Goal: Task Accomplishment & Management: Use online tool/utility

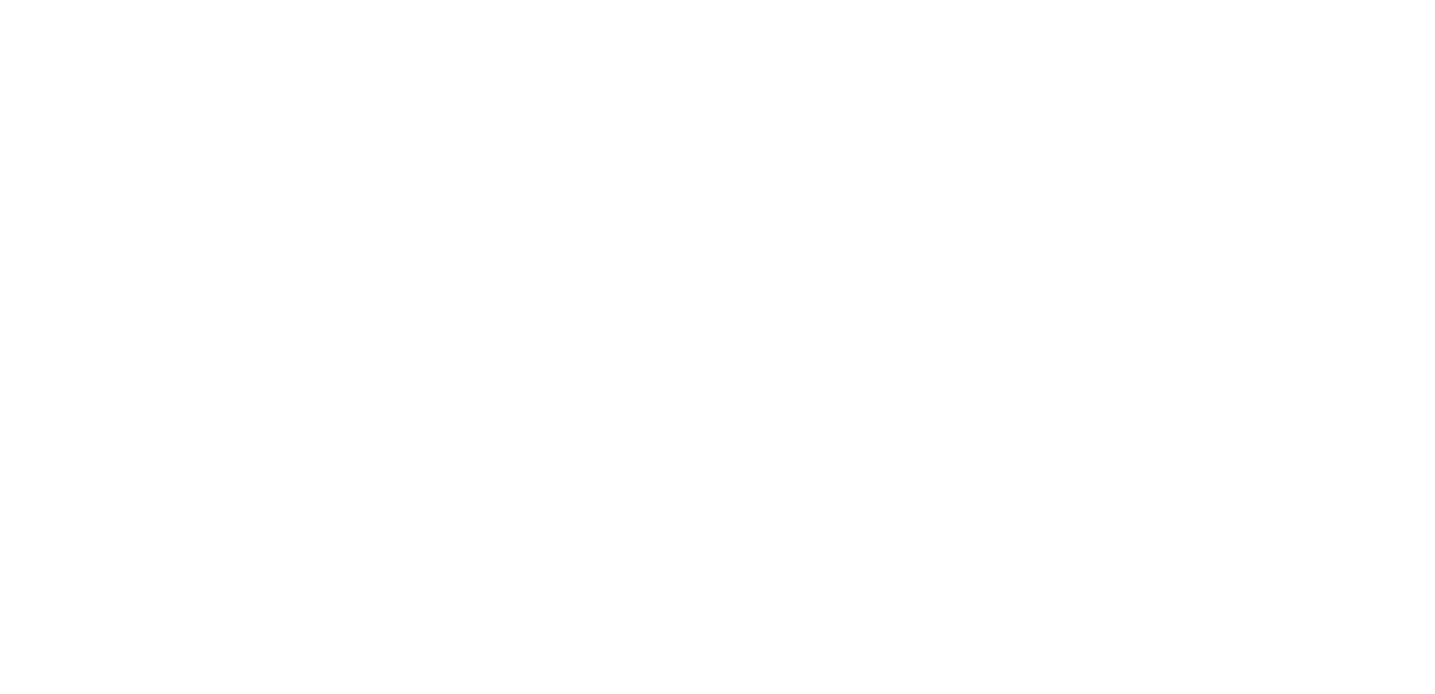
select select "English"
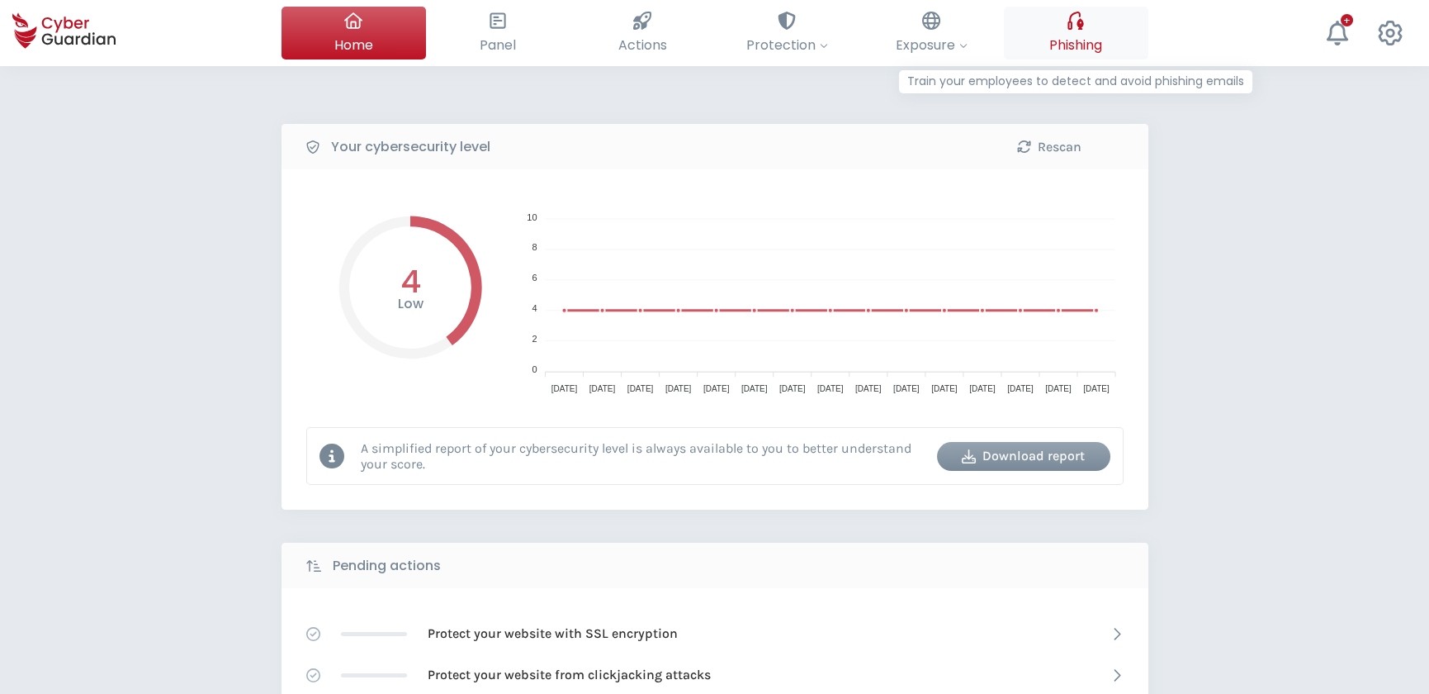
click at [1083, 35] on span "Phishing" at bounding box center [1075, 45] width 53 height 21
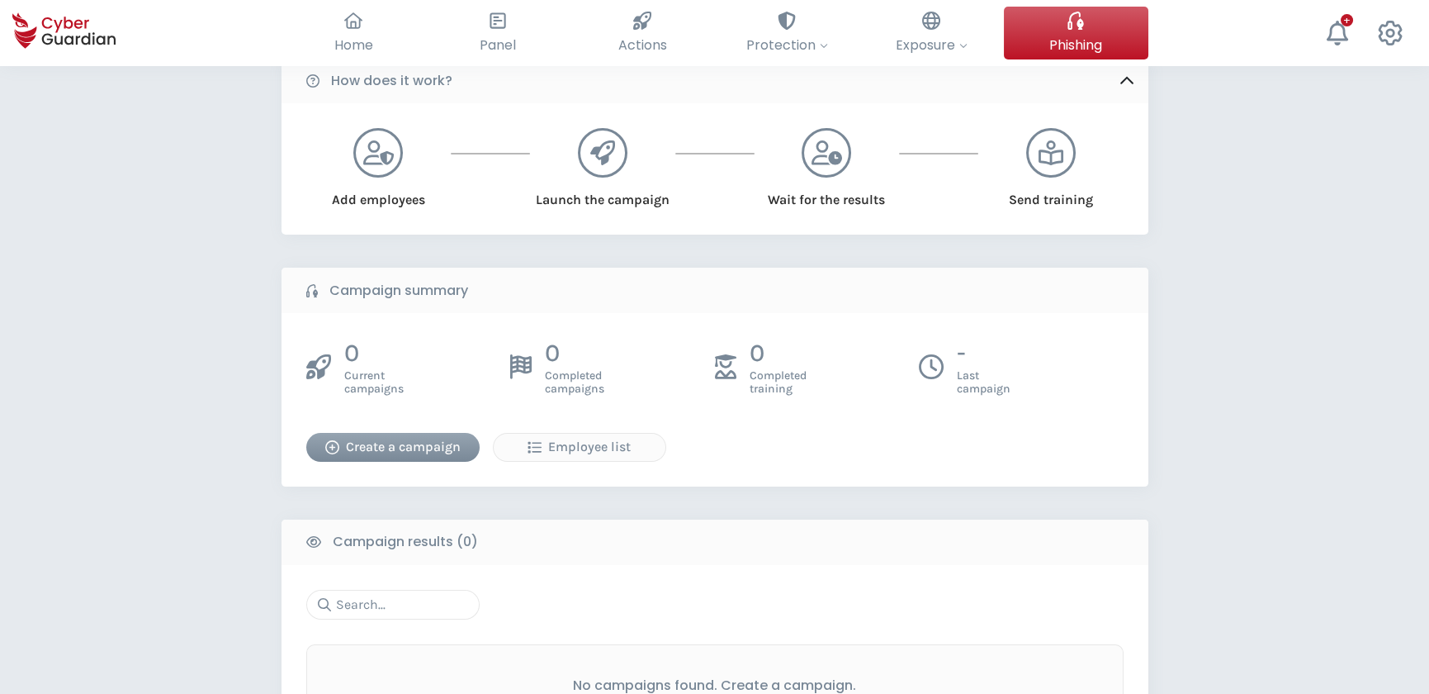
scroll to position [66, 0]
click at [438, 449] on div "Create a campaign" at bounding box center [393, 447] width 149 height 20
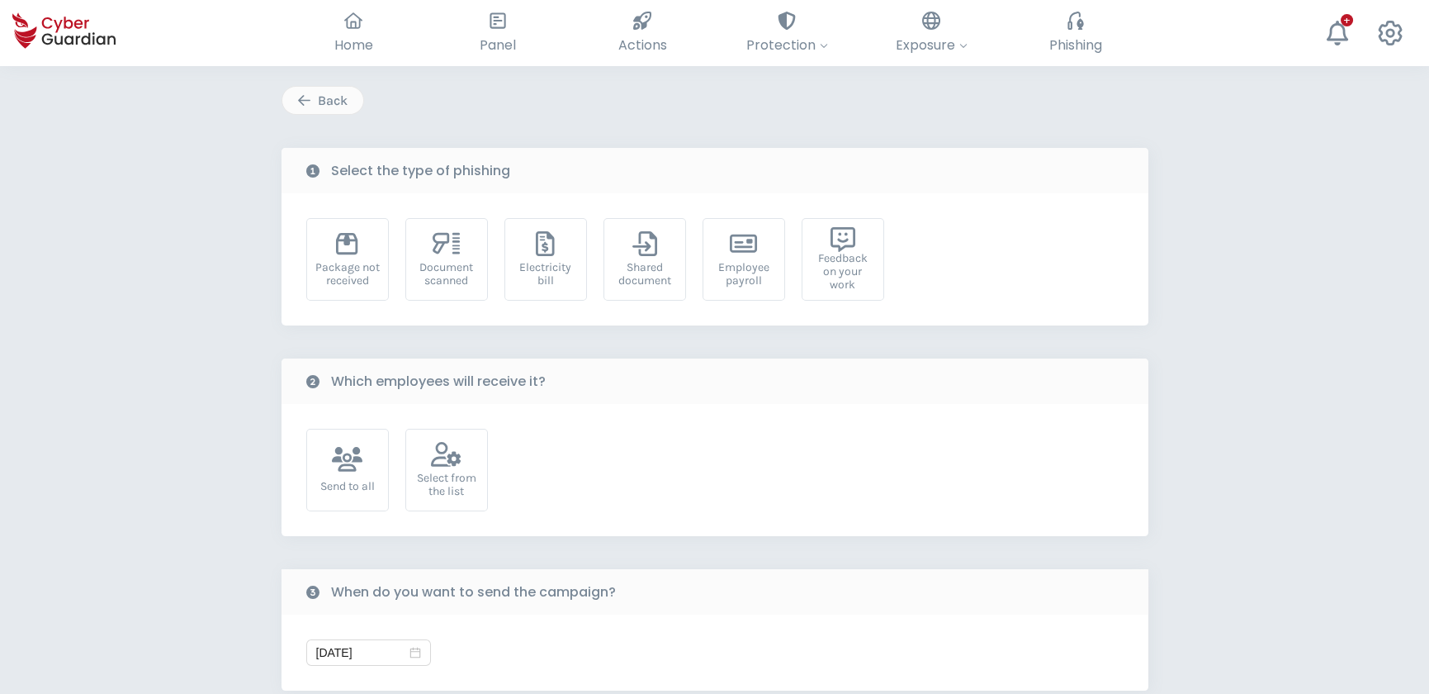
scroll to position [74, 0]
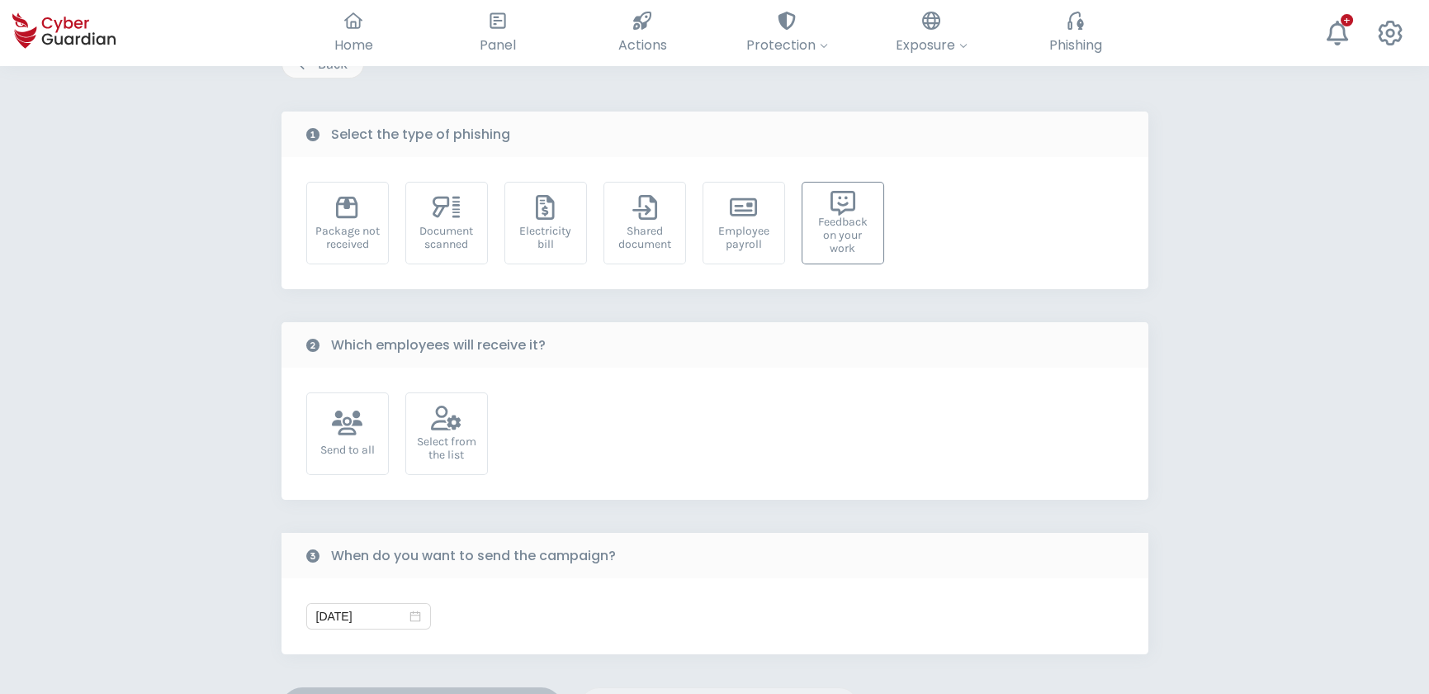
click at [868, 218] on div "Feedback on your work" at bounding box center [843, 236] width 64 height 40
click at [462, 435] on div "Select from the list" at bounding box center [447, 448] width 64 height 26
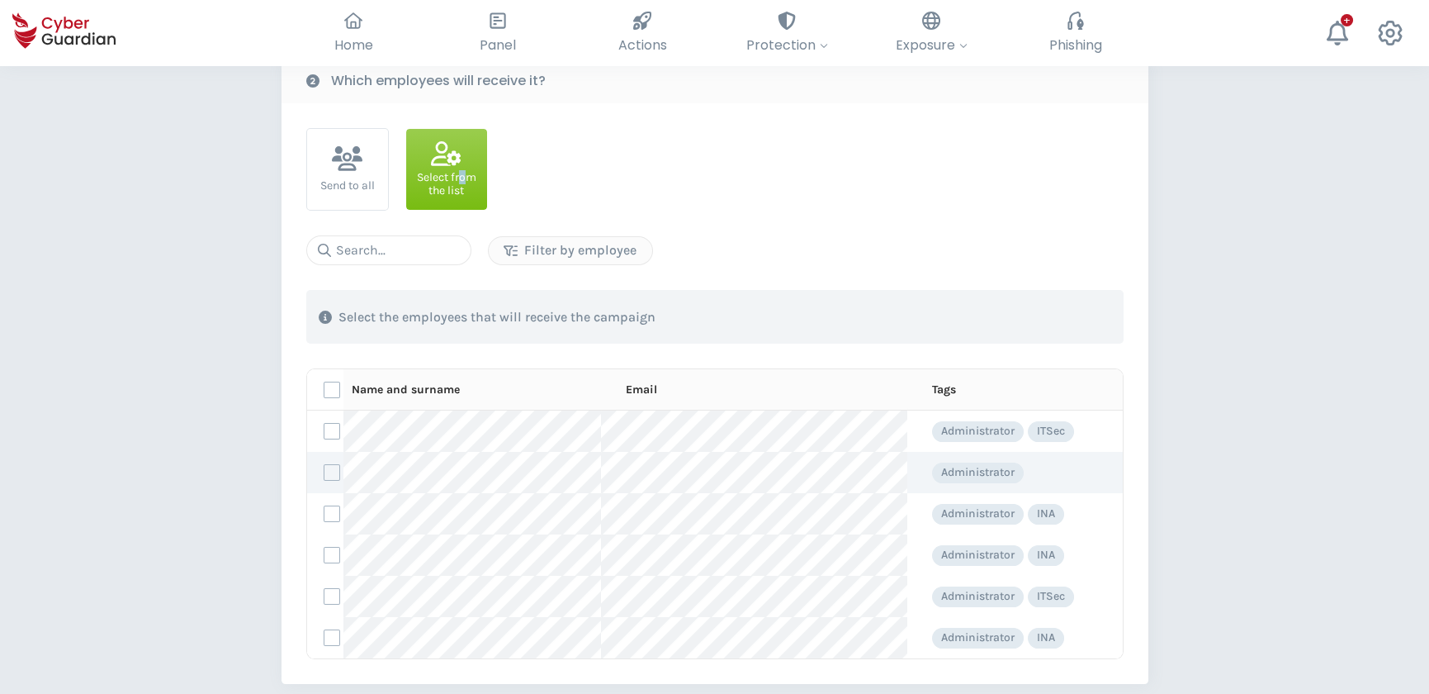
scroll to position [375, 0]
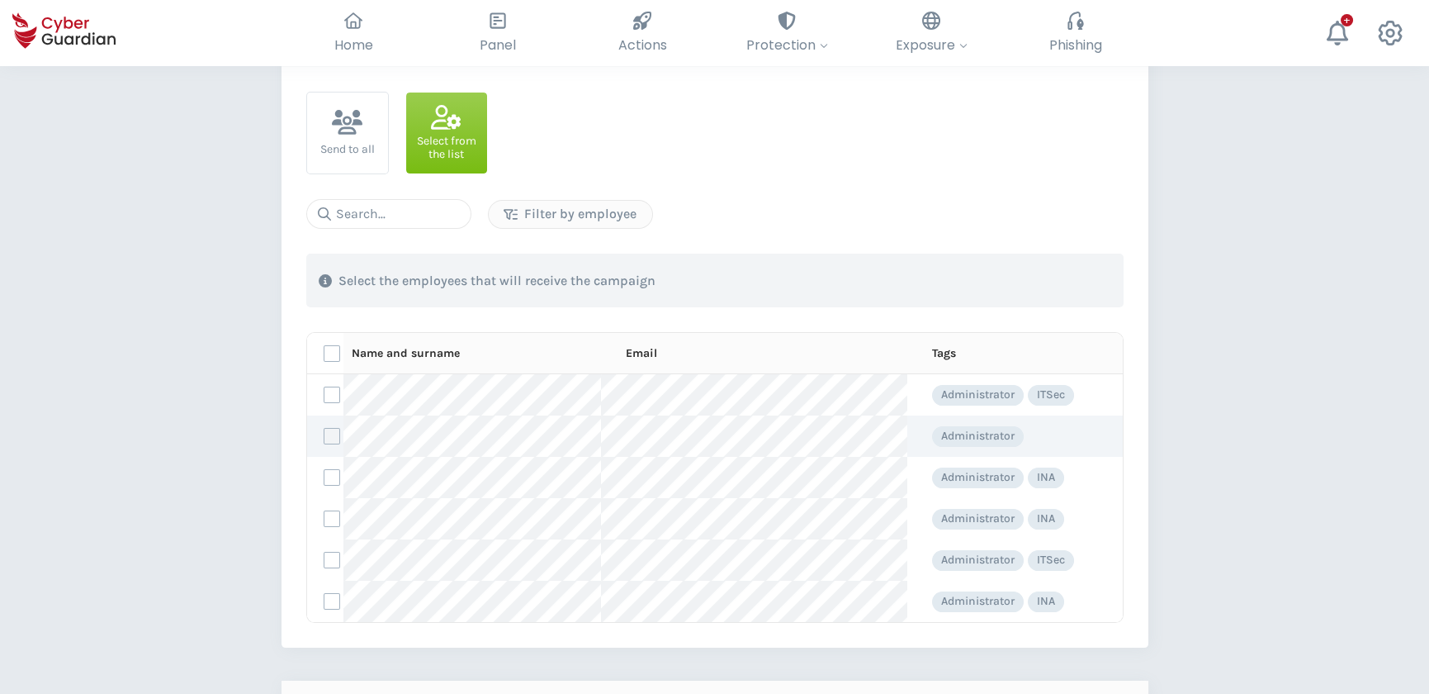
click at [330, 434] on label at bounding box center [332, 436] width 17 height 17
click at [325, 434] on input "checkbox" at bounding box center [325, 436] width 0 height 15
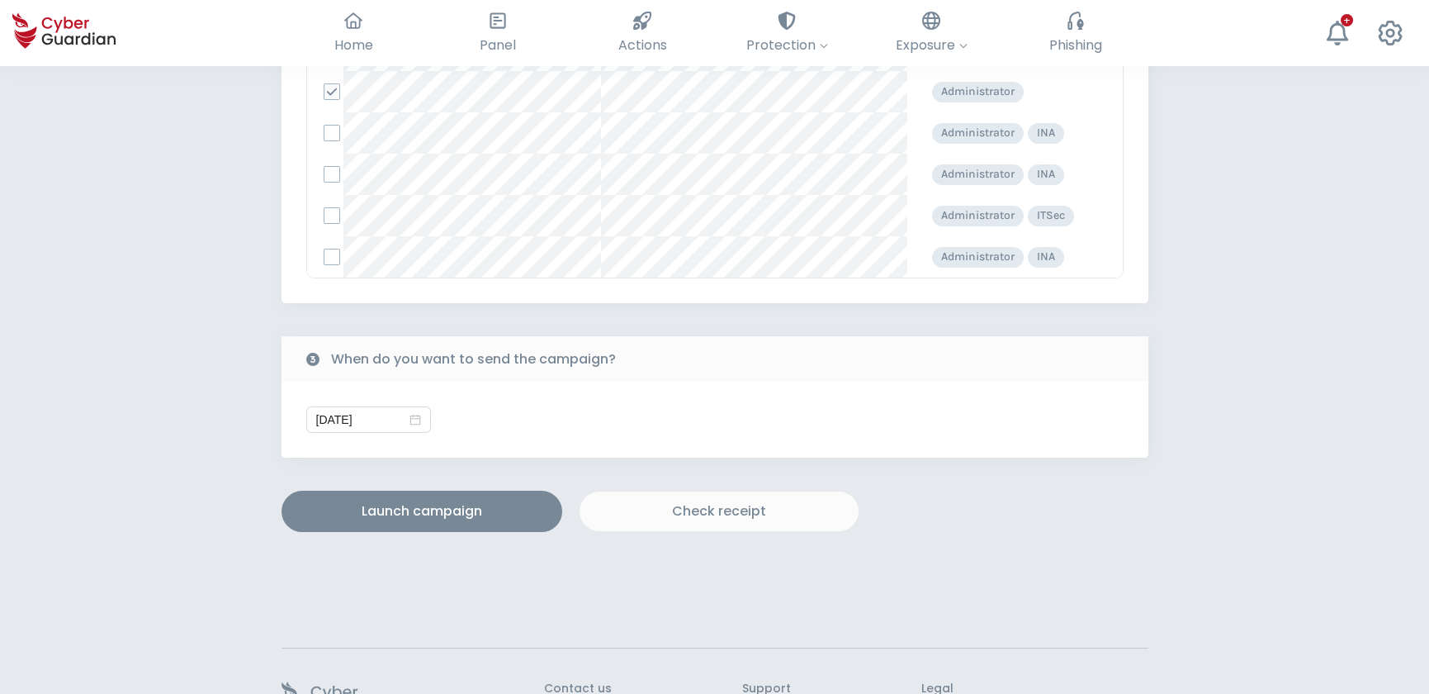
scroll to position [751, 0]
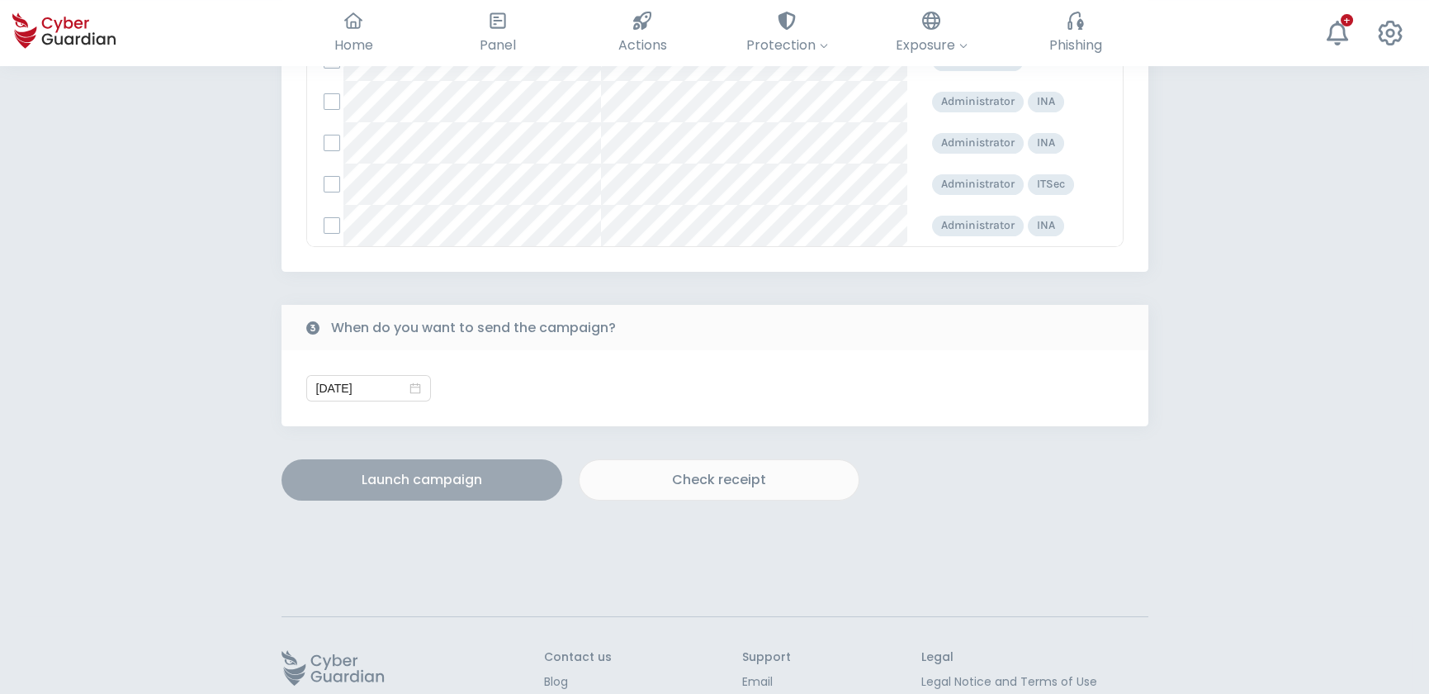
click at [448, 477] on div "Launch campaign" at bounding box center [422, 480] width 256 height 20
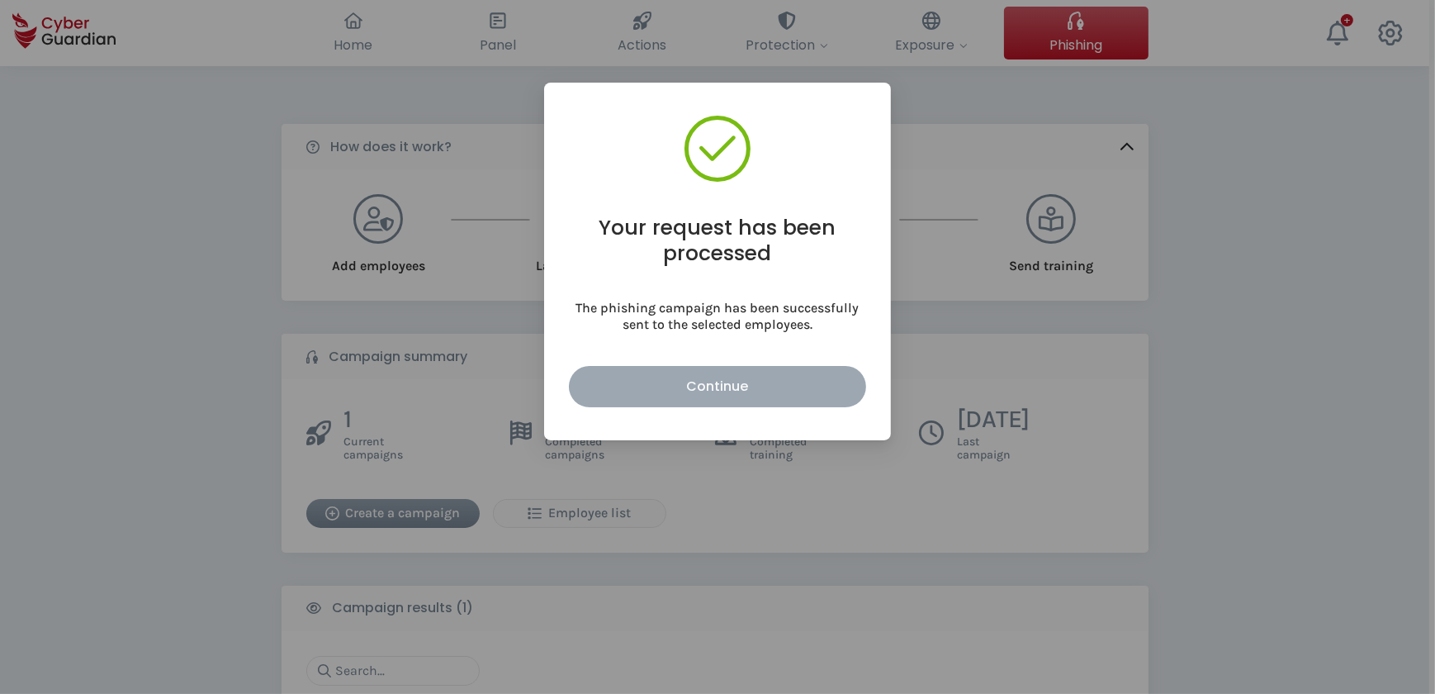
click at [733, 379] on div "Continue" at bounding box center [717, 386] width 272 height 21
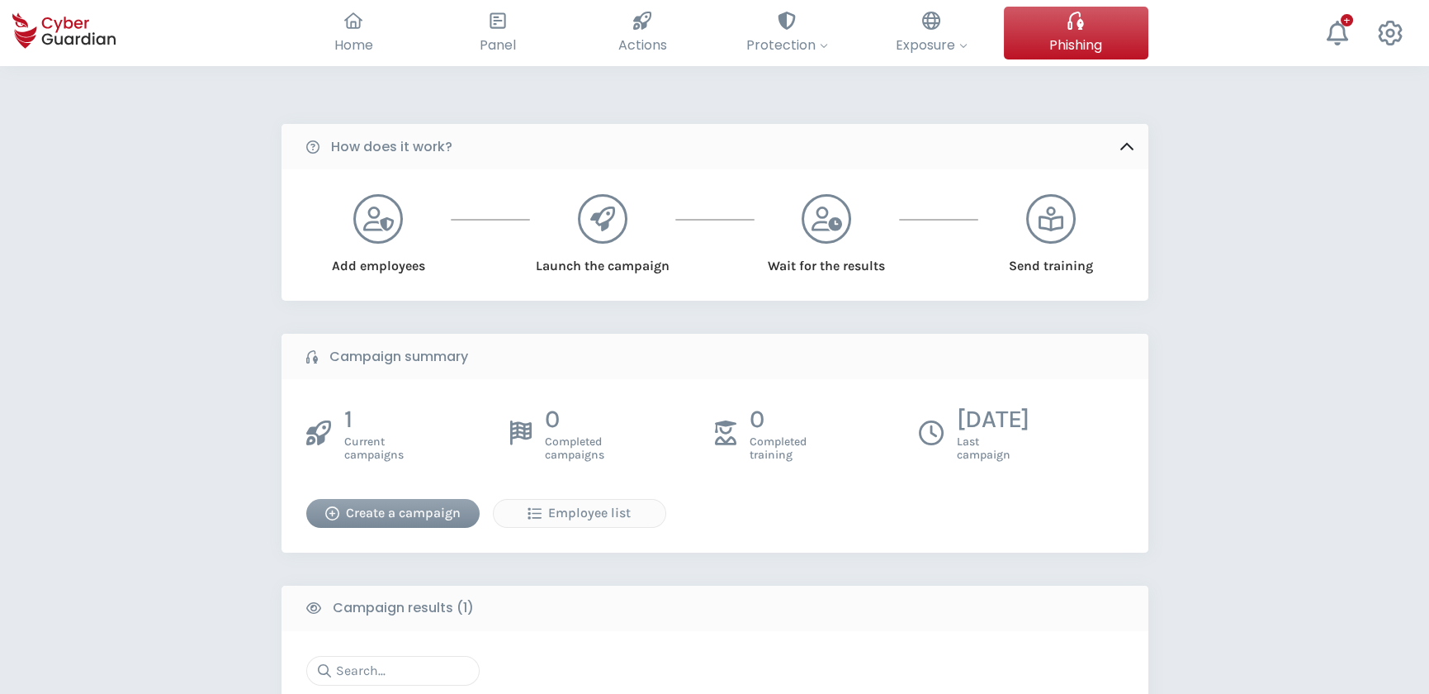
click at [369, 507] on div "Create a campaign" at bounding box center [393, 513] width 149 height 20
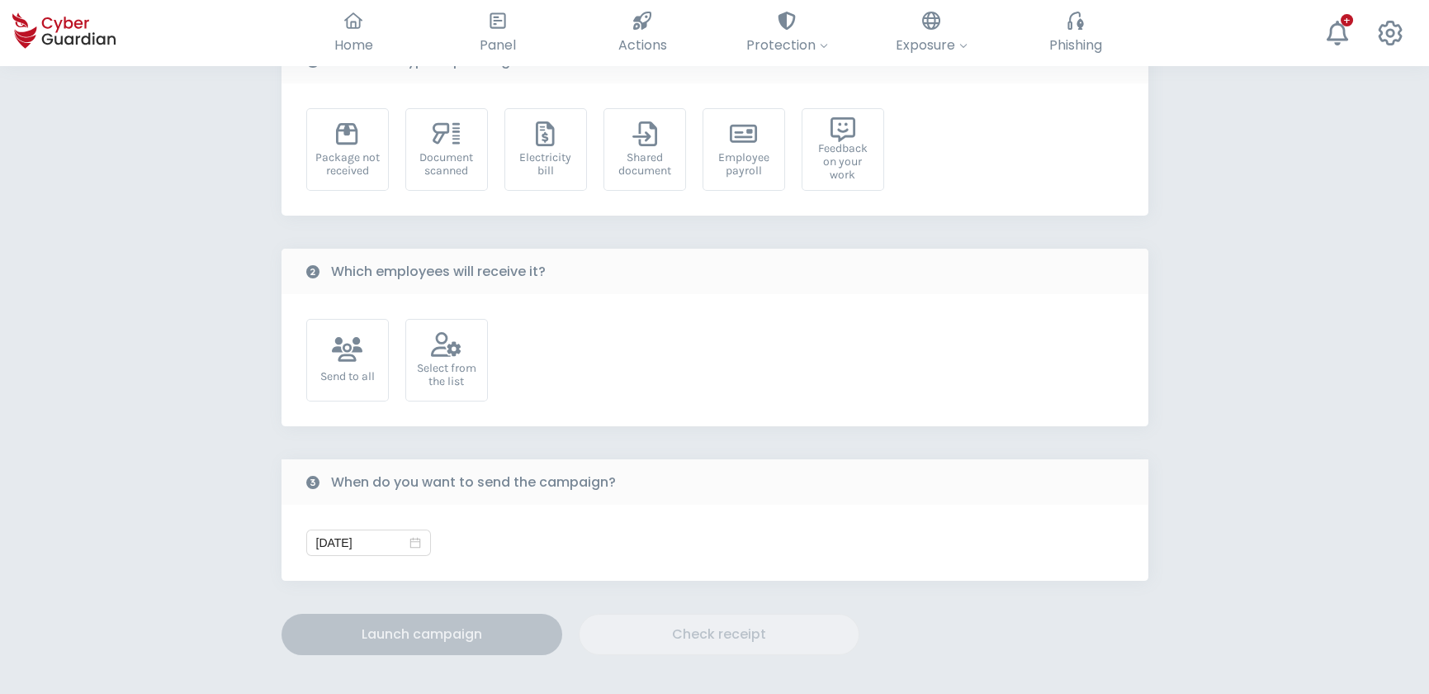
scroll to position [74, 0]
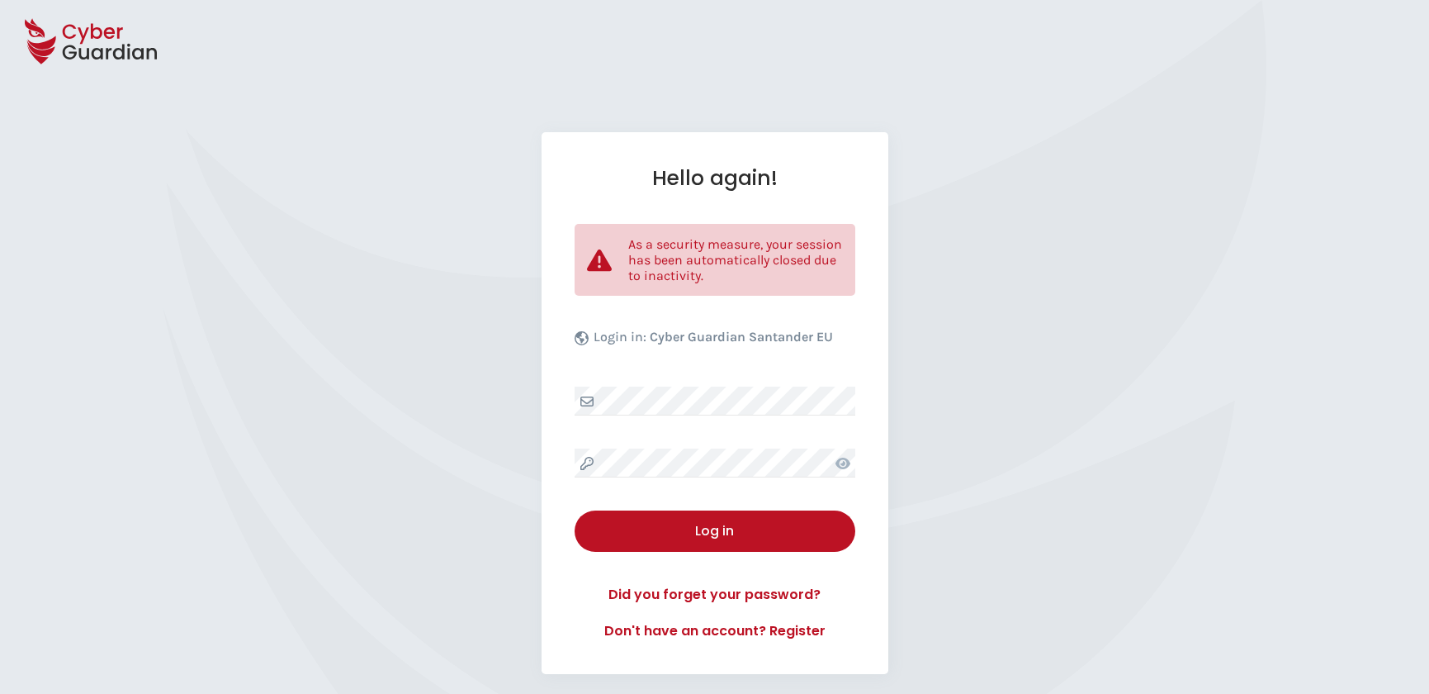
select select "English"
